Goal: Information Seeking & Learning: Learn about a topic

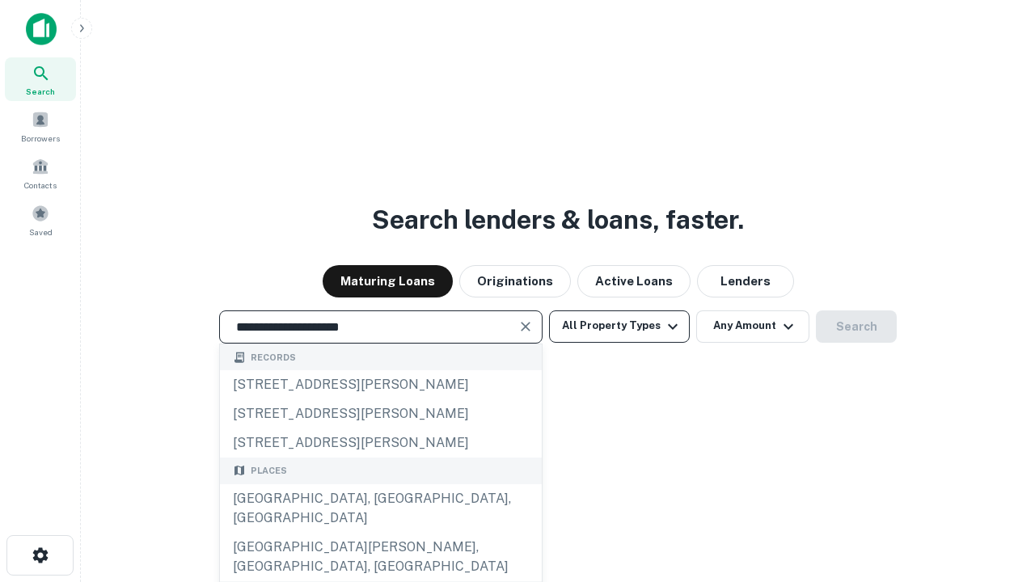
click at [380, 533] on div "[GEOGRAPHIC_DATA], [GEOGRAPHIC_DATA], [GEOGRAPHIC_DATA]" at bounding box center [381, 508] width 322 height 49
type input "**********"
click at [619, 326] on button "All Property Types" at bounding box center [619, 326] width 141 height 32
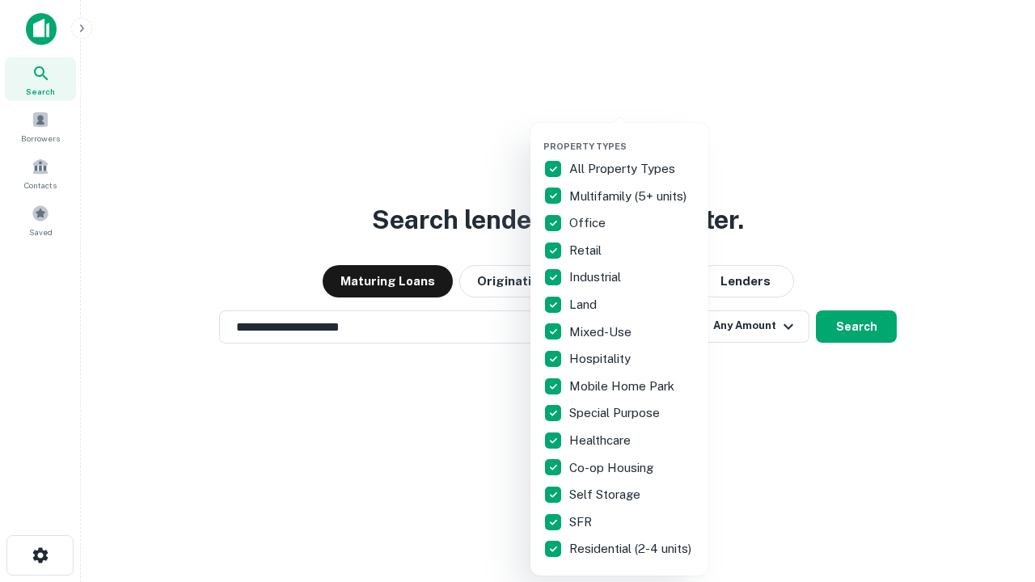
click at [632, 136] on button "button" at bounding box center [632, 136] width 178 height 1
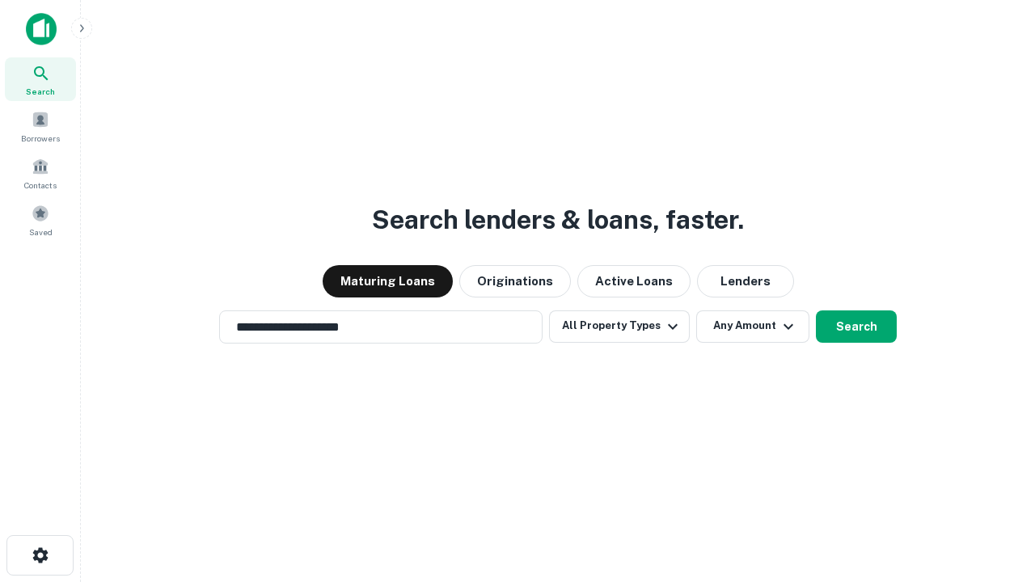
scroll to position [10, 195]
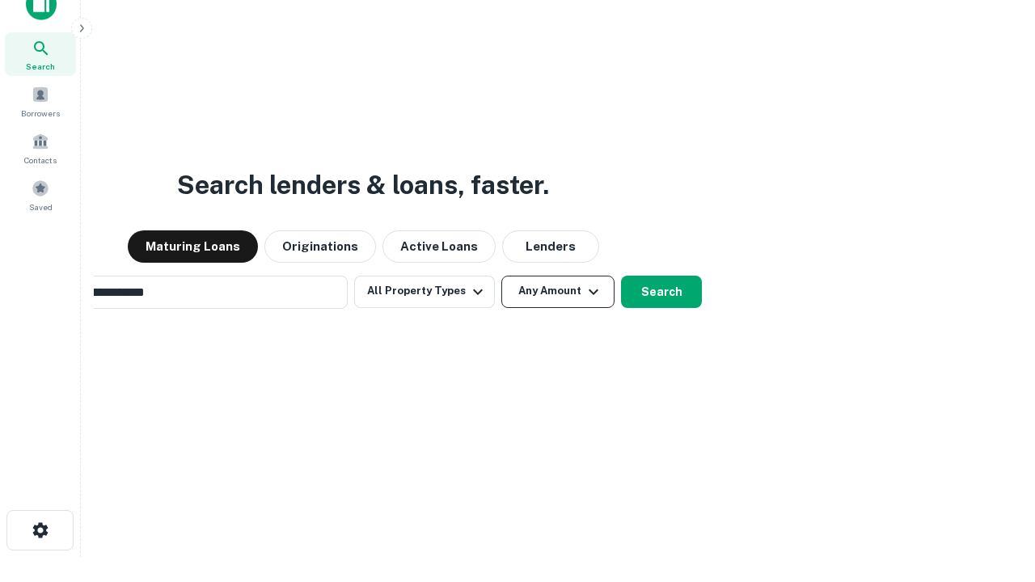
click at [501, 276] on button "Any Amount" at bounding box center [557, 292] width 113 height 32
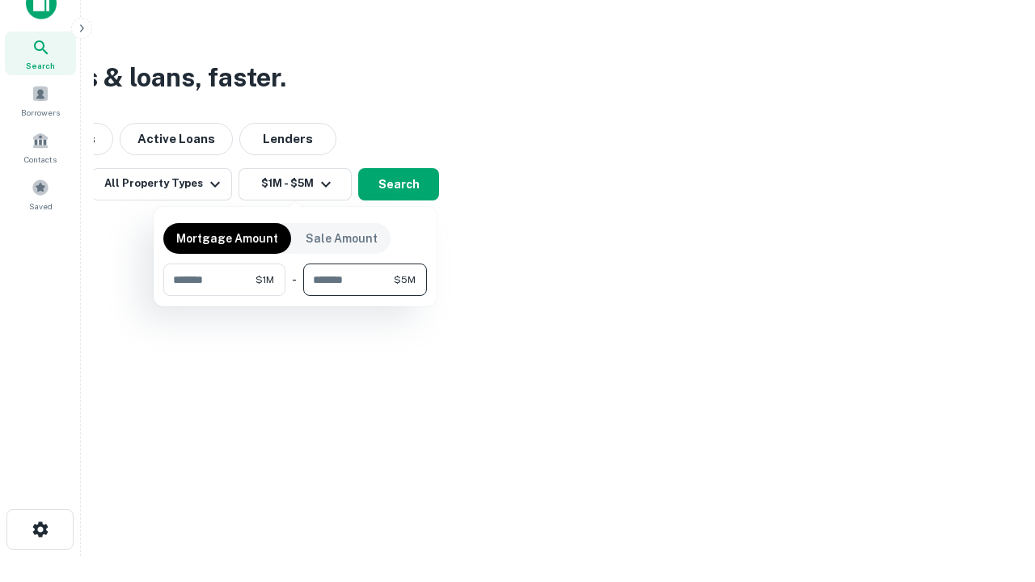
type input "*******"
click at [295, 296] on button "button" at bounding box center [295, 296] width 264 height 1
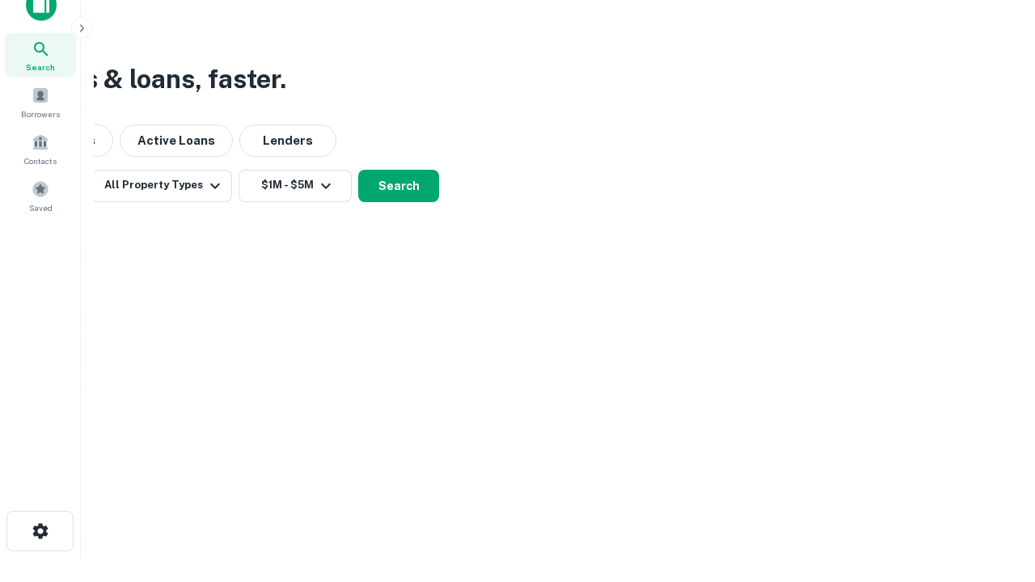
scroll to position [10, 298]
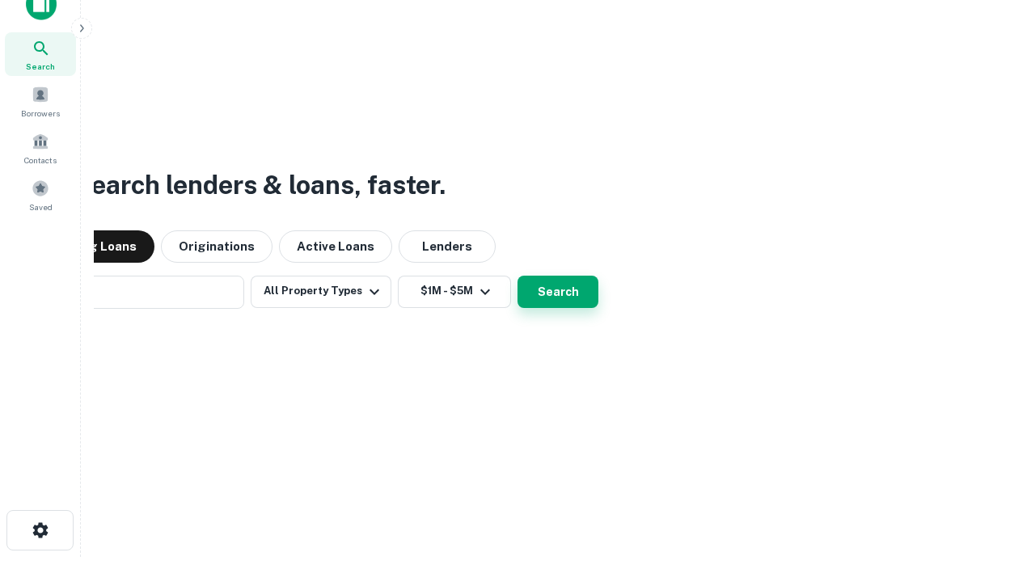
click at [517, 276] on button "Search" at bounding box center [557, 292] width 81 height 32
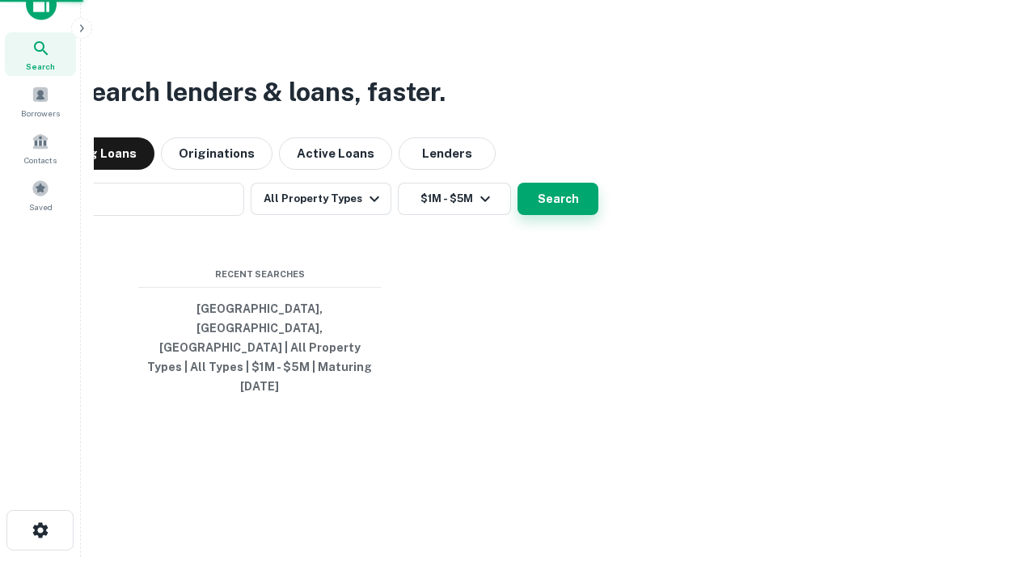
scroll to position [43, 458]
